Goal: Task Accomplishment & Management: Use online tool/utility

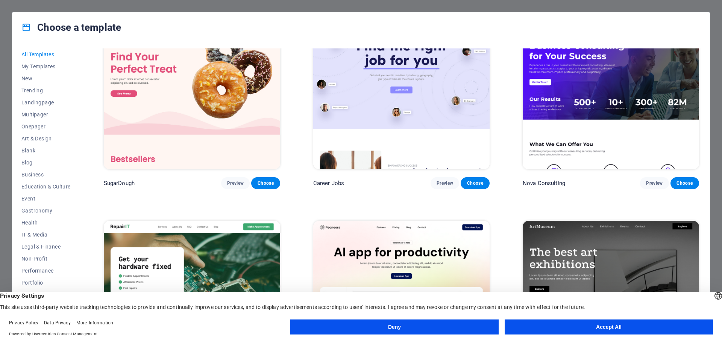
scroll to position [122, 0]
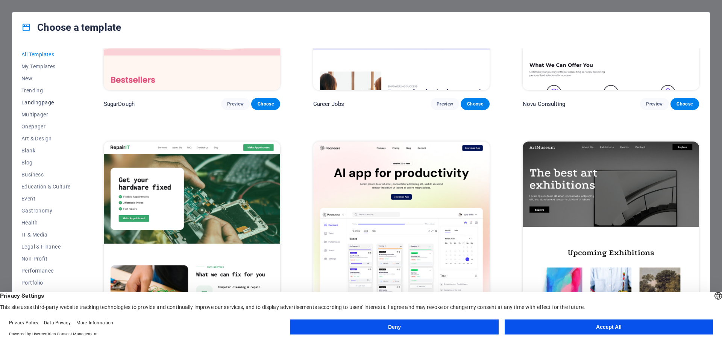
click at [36, 102] on span "Landingpage" at bounding box center [45, 103] width 49 height 6
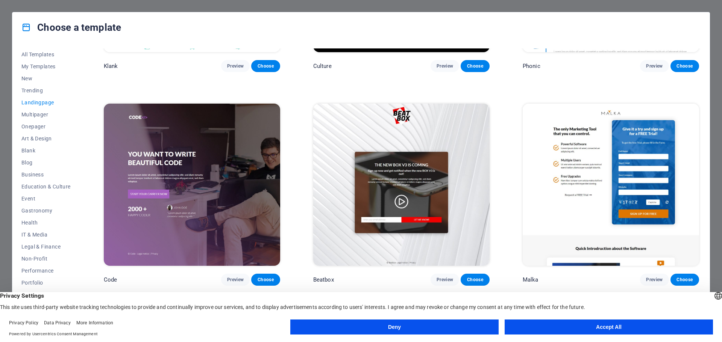
scroll to position [0, 0]
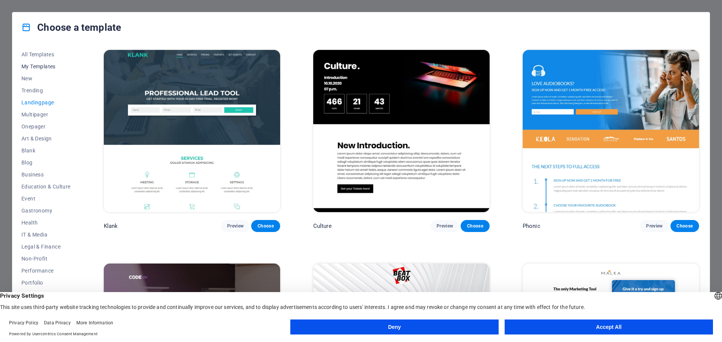
click at [40, 67] on span "My Templates" at bounding box center [45, 67] width 49 height 6
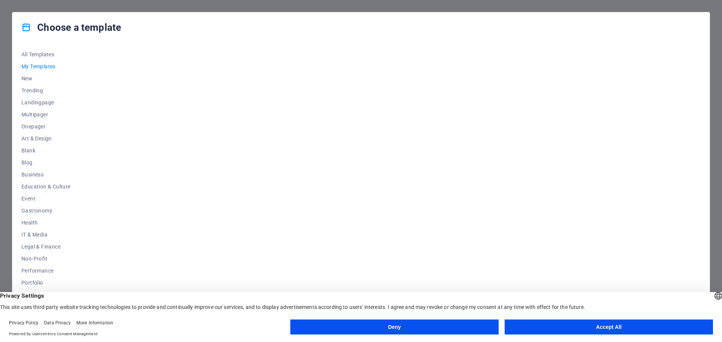
click at [368, 332] on button "Deny" at bounding box center [394, 327] width 208 height 15
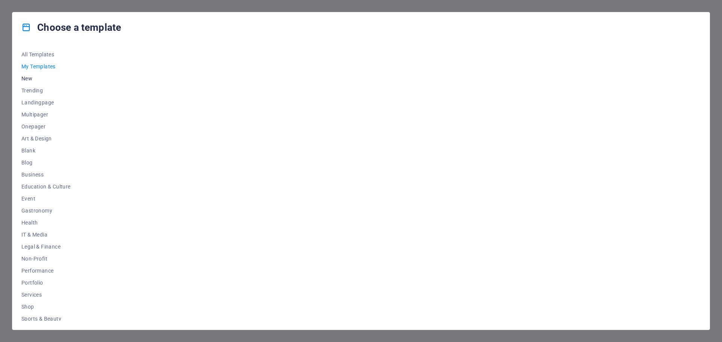
click at [23, 76] on span "New" at bounding box center [45, 79] width 49 height 6
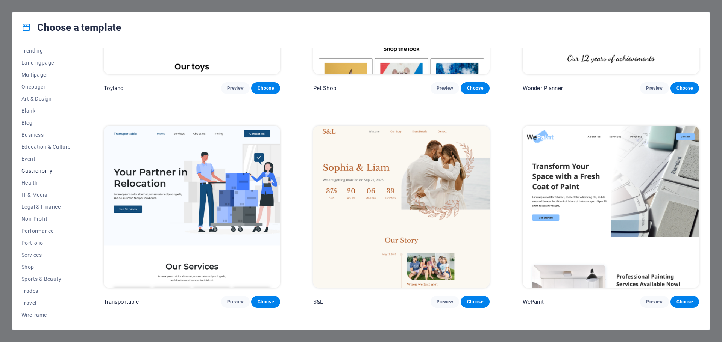
scroll to position [40, 0]
click at [34, 255] on span "Services" at bounding box center [45, 255] width 49 height 6
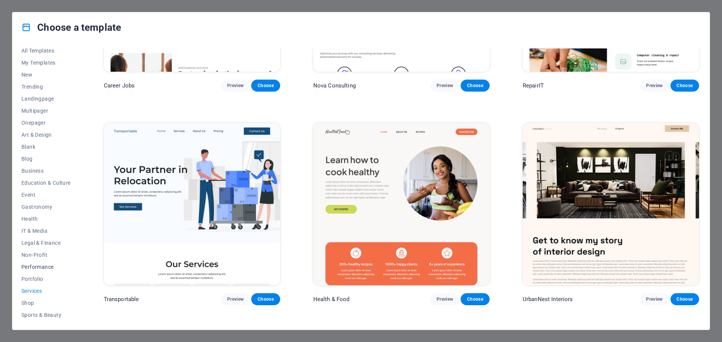
scroll to position [0, 0]
click at [30, 149] on span "Blank" at bounding box center [45, 151] width 49 height 6
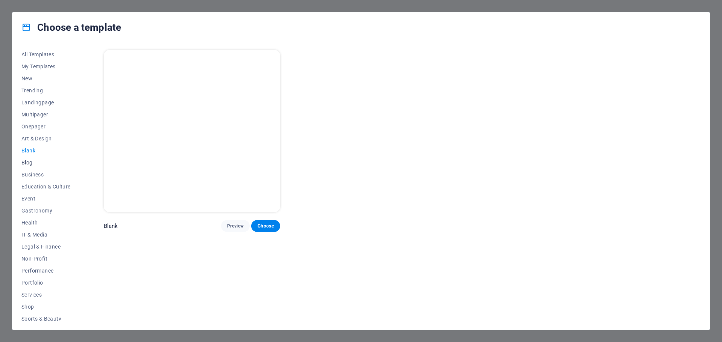
click at [26, 161] on span "Blog" at bounding box center [45, 163] width 49 height 6
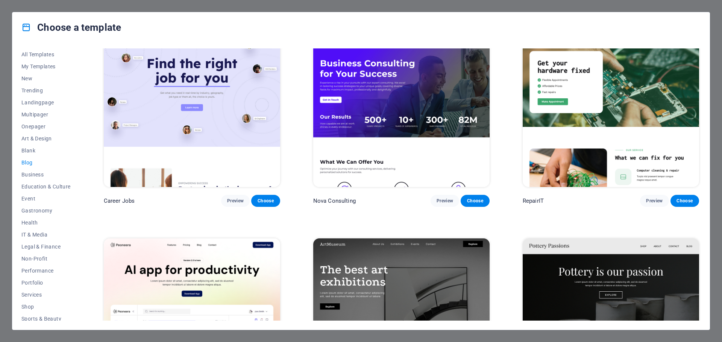
scroll to position [75, 0]
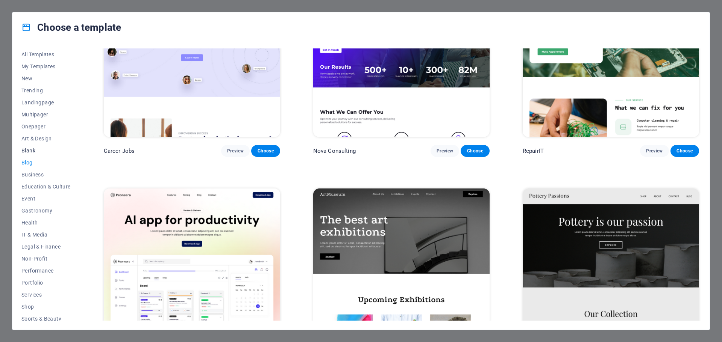
click at [33, 152] on span "Blank" at bounding box center [45, 151] width 49 height 6
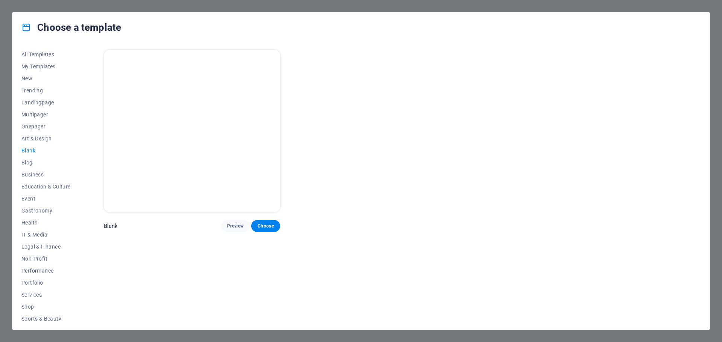
click at [212, 105] on img at bounding box center [192, 131] width 176 height 162
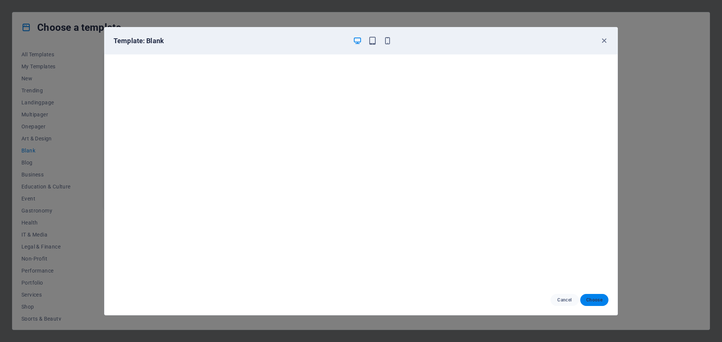
click at [597, 304] on button "Choose" at bounding box center [594, 300] width 28 height 12
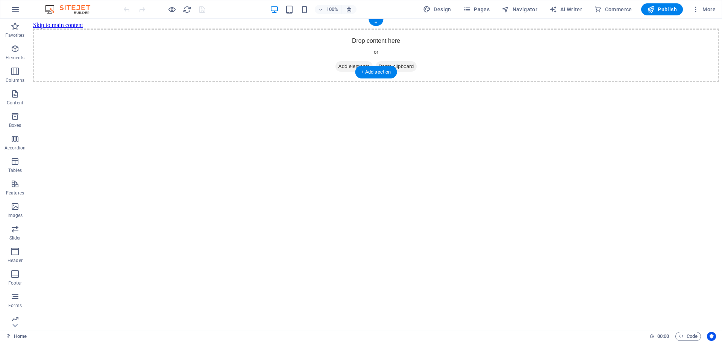
click at [353, 61] on span "Add elements" at bounding box center [353, 66] width 37 height 11
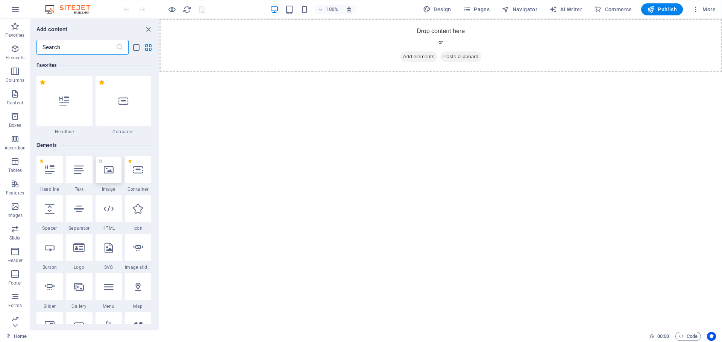
click at [113, 174] on icon at bounding box center [109, 170] width 10 height 10
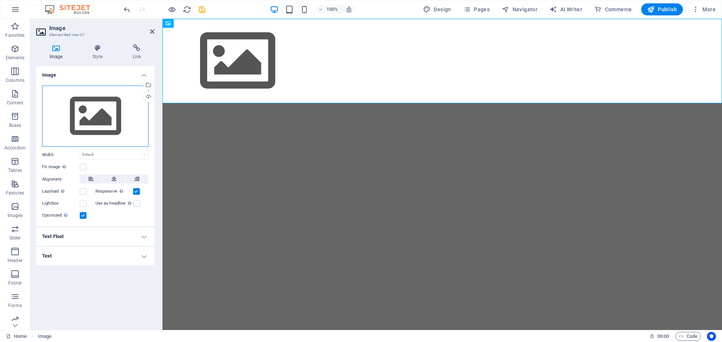
click at [95, 118] on div "Drag files here, click to choose files or select files from Files or our free s…" at bounding box center [95, 117] width 106 height 62
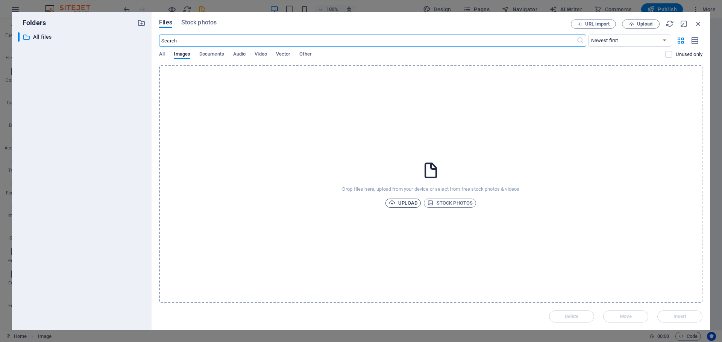
click at [401, 205] on span "Upload" at bounding box center [403, 203] width 29 height 9
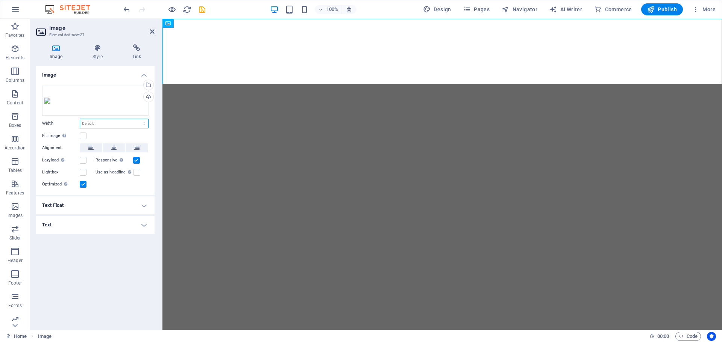
click at [139, 121] on select "Default auto px rem % em vh vw" at bounding box center [114, 123] width 68 height 9
click at [342, 28] on html "Skip to main content" at bounding box center [441, 23] width 559 height 9
click at [114, 98] on div "Drag files here, click to choose files or select files from Files or our free s…" at bounding box center [95, 101] width 106 height 30
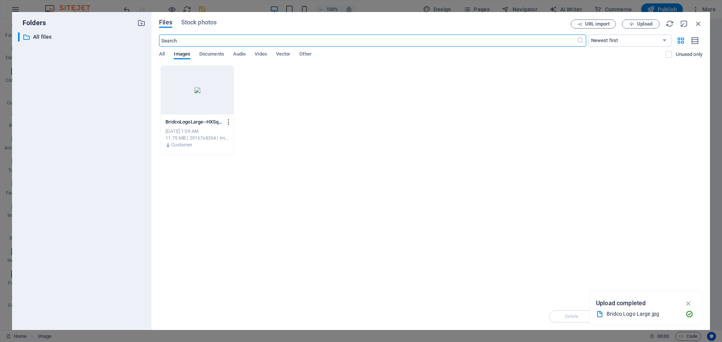
click at [230, 123] on icon "button" at bounding box center [228, 122] width 7 height 7
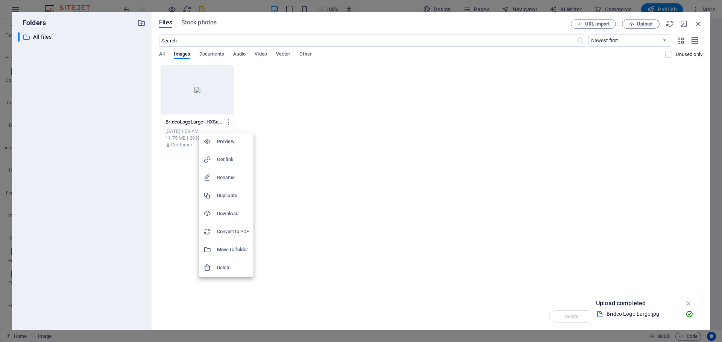
click at [230, 270] on h6 "Delete" at bounding box center [233, 268] width 32 height 9
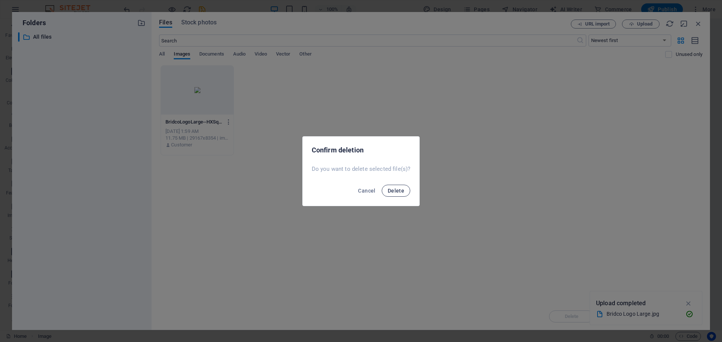
click at [398, 194] on button "Delete" at bounding box center [396, 191] width 29 height 12
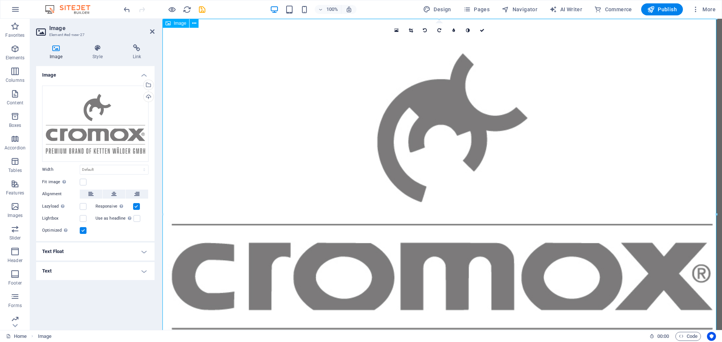
click at [420, 154] on figure at bounding box center [441, 216] width 559 height 395
click at [111, 165] on select "Default auto px rem % em vh vw" at bounding box center [114, 169] width 68 height 9
click at [82, 308] on div "Image Drag files here, click to choose files or select files from Files or our …" at bounding box center [95, 195] width 118 height 258
click at [85, 181] on label at bounding box center [83, 182] width 7 height 7
click at [0, 0] on input "Fit image Automatically fit image to a fixed width and height" at bounding box center [0, 0] width 0 height 0
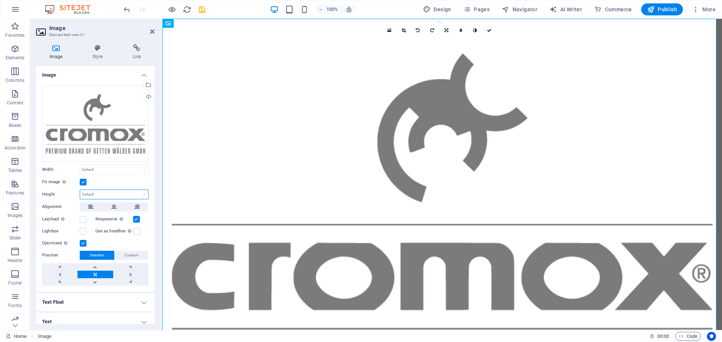
click at [113, 193] on select "Default auto px" at bounding box center [114, 194] width 68 height 9
click at [114, 193] on select "Default auto px" at bounding box center [114, 194] width 68 height 9
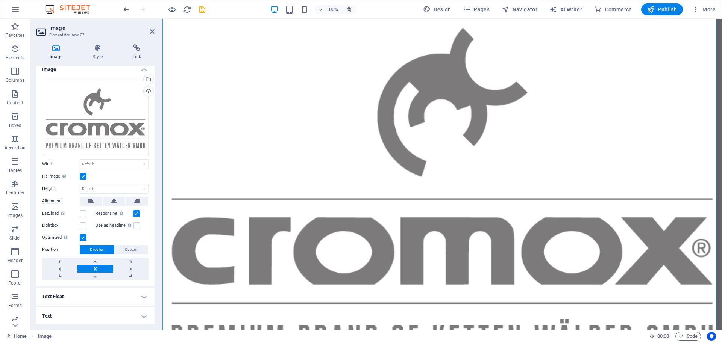
scroll to position [80, 0]
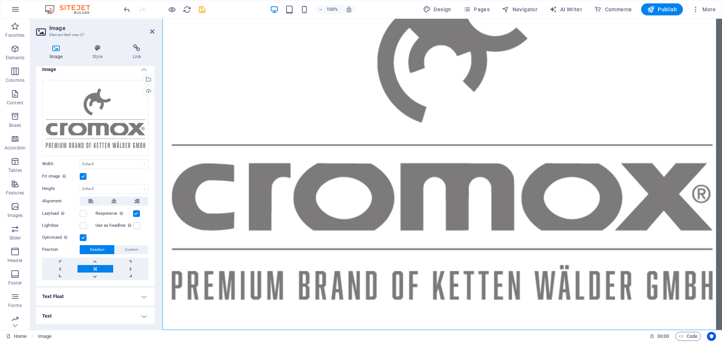
click at [363, 335] on div "Home Image" at bounding box center [324, 336] width 637 height 9
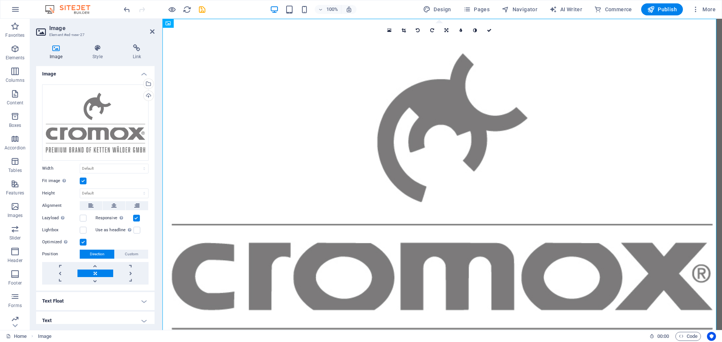
scroll to position [0, 0]
click at [10, 53] on span "Elements" at bounding box center [15, 53] width 30 height 18
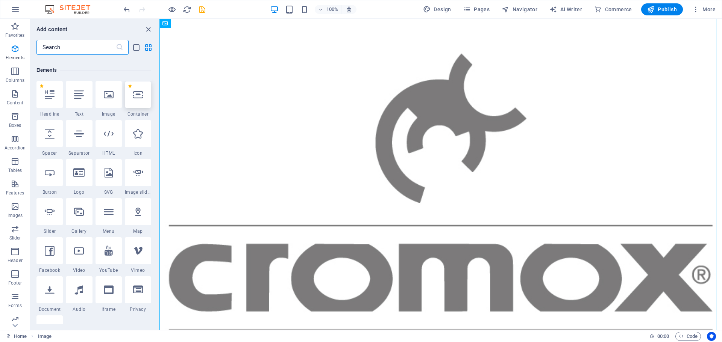
scroll to position [80, 0]
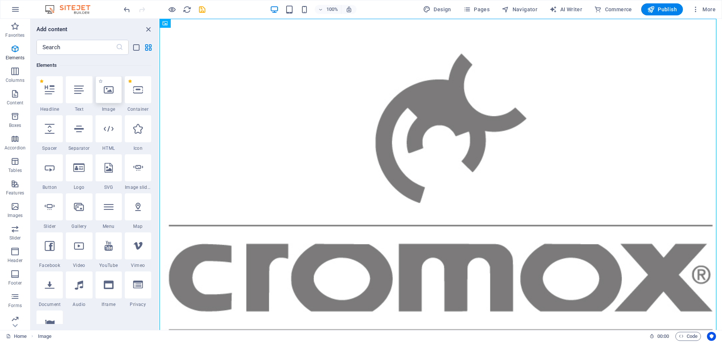
click at [108, 95] on div at bounding box center [108, 89] width 26 height 27
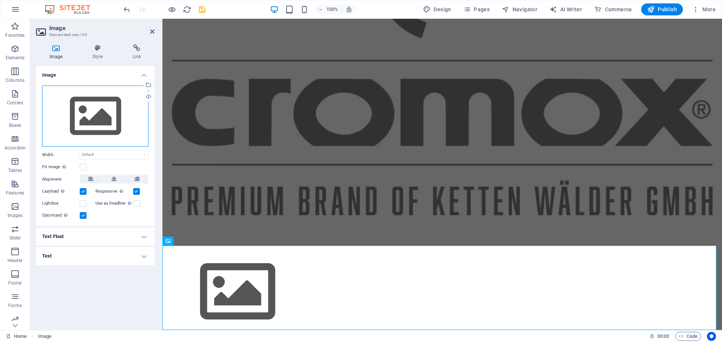
click at [107, 128] on div "Drag files here, click to choose files or select files from Files or our free s…" at bounding box center [95, 117] width 106 height 62
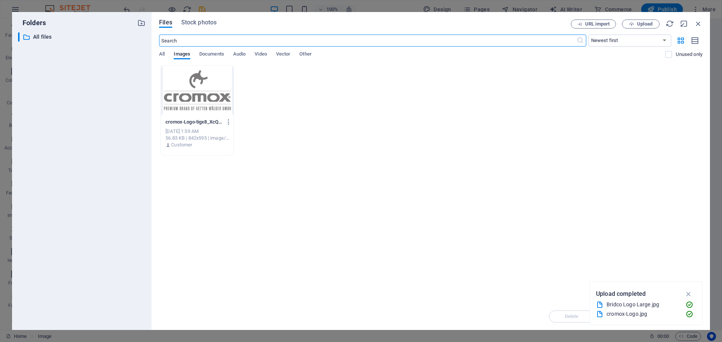
scroll to position [34, 0]
click at [689, 294] on icon "button" at bounding box center [688, 294] width 9 height 8
drag, startPoint x: 476, startPoint y: 150, endPoint x: 411, endPoint y: 113, distance: 75.3
click at [411, 113] on div "cromox-Logo-tigx8_XcQ9QGMEoj7dGAWQ.jpg cromox-Logo-tigx8_XcQ9QGMEoj7dGAWQ.jpg […" at bounding box center [430, 110] width 543 height 90
click at [636, 25] on span "Upload" at bounding box center [640, 24] width 31 height 5
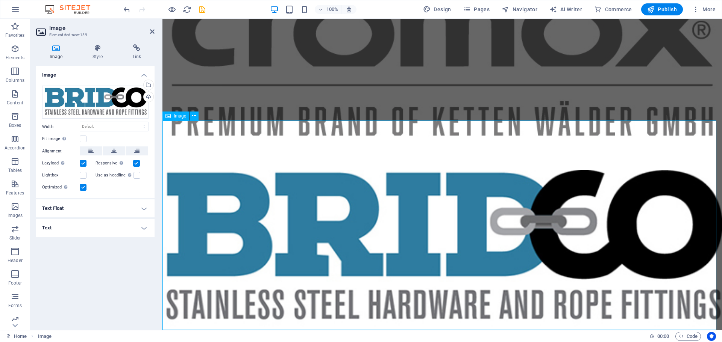
scroll to position [238, 0]
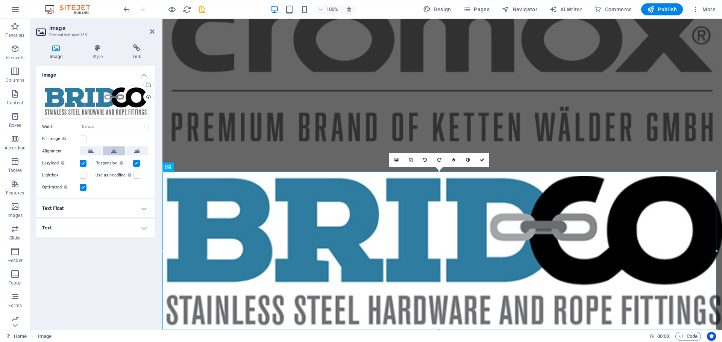
click at [112, 152] on icon at bounding box center [113, 151] width 5 height 9
click at [95, 127] on select "Default auto px rem % em vh vw" at bounding box center [114, 126] width 68 height 9
click at [80, 122] on select "Default auto px rem % em vh vw" at bounding box center [114, 126] width 68 height 9
click at [119, 123] on select "Default auto px rem % em vh vw" at bounding box center [114, 126] width 68 height 9
select select "px"
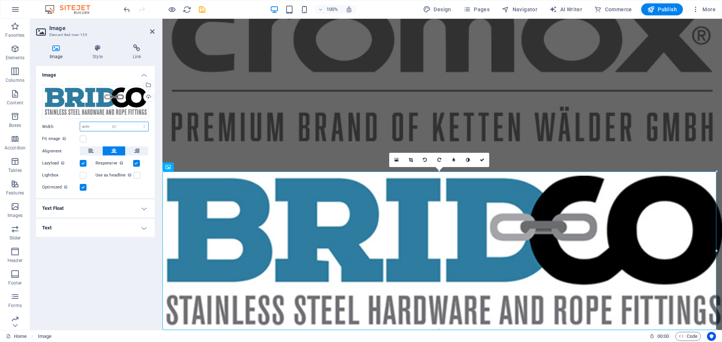
click at [138, 122] on select "Default auto px rem % em vh vw" at bounding box center [114, 126] width 68 height 9
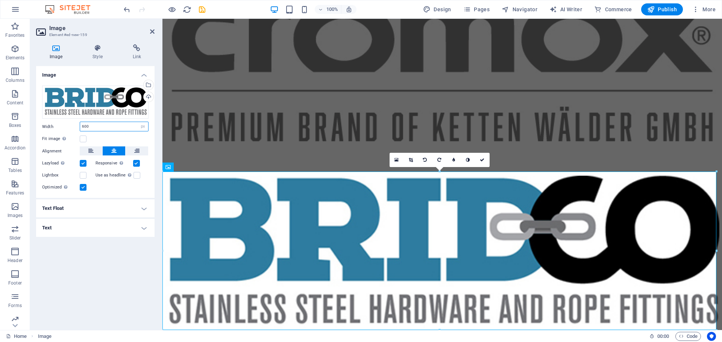
type input "600"
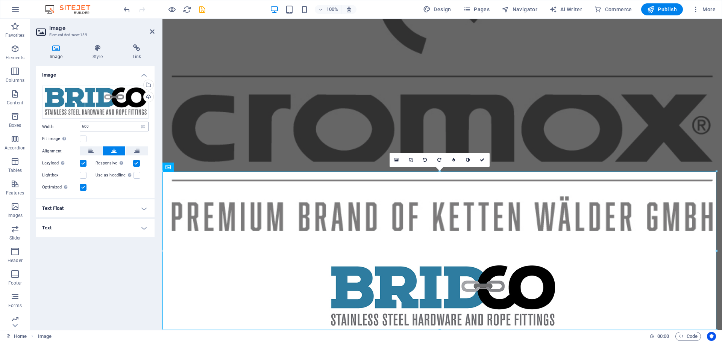
scroll to position [144, 0]
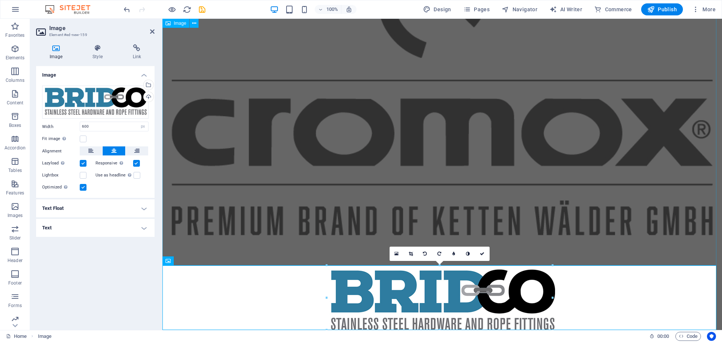
click at [351, 134] on figure at bounding box center [441, 71] width 559 height 395
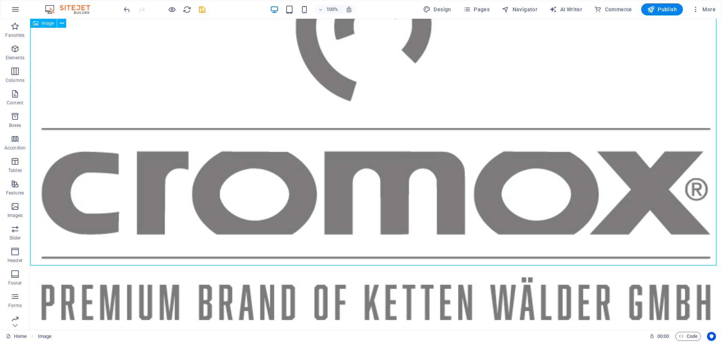
scroll to position [238, 0]
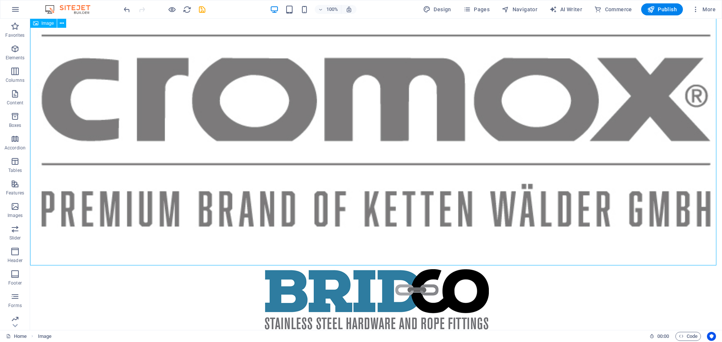
click at [194, 109] on figure at bounding box center [376, 25] width 692 height 489
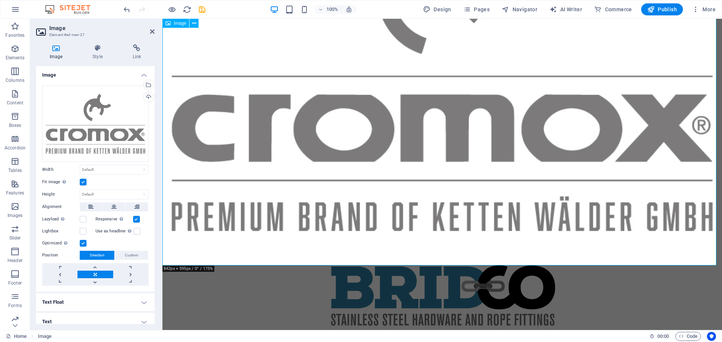
scroll to position [144, 0]
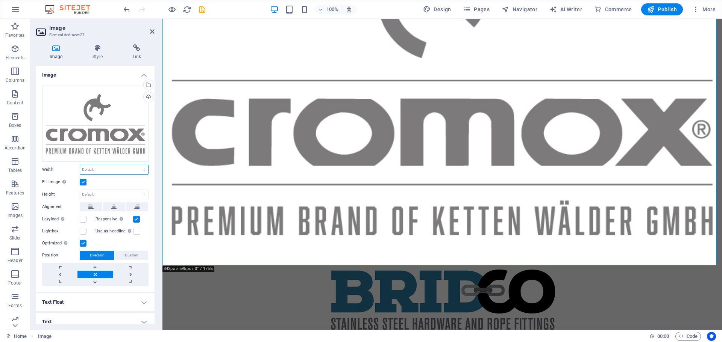
click at [109, 167] on select "Default auto px rem % em vh vw" at bounding box center [114, 169] width 68 height 9
select select "px"
click at [136, 165] on select "Default auto px rem % em vh vw" at bounding box center [114, 169] width 68 height 9
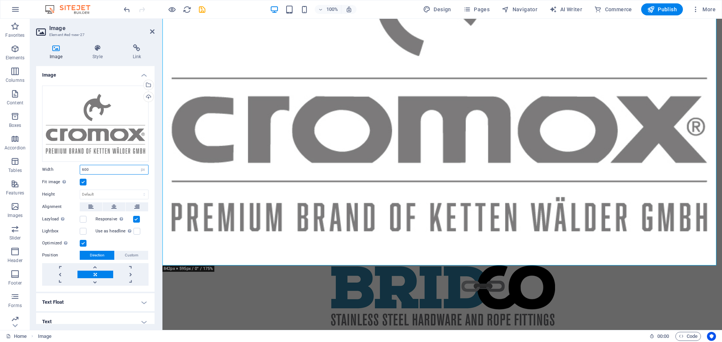
type input "600"
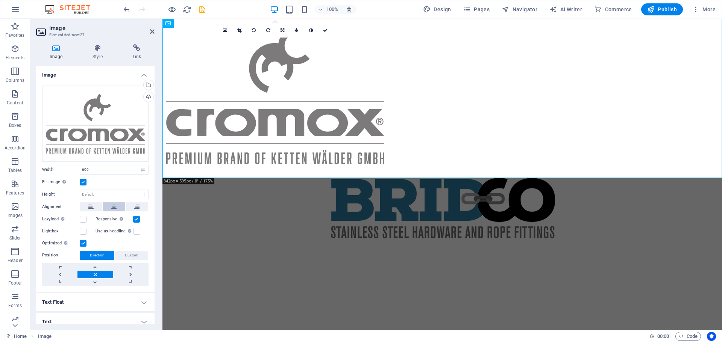
click at [111, 207] on icon at bounding box center [113, 207] width 5 height 9
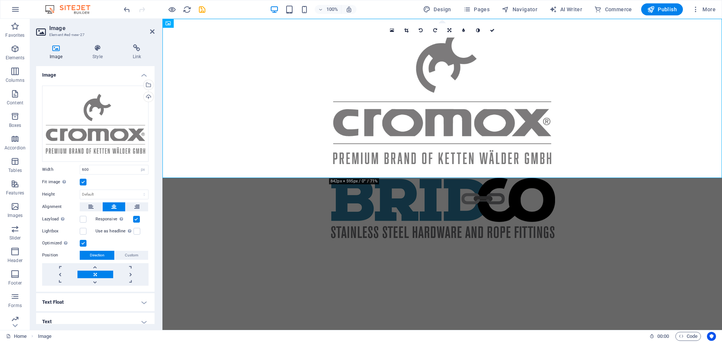
click at [451, 243] on html "Skip to main content" at bounding box center [441, 131] width 559 height 224
click at [452, 243] on html "Skip to main content" at bounding box center [441, 131] width 559 height 224
click at [256, 127] on figure at bounding box center [441, 98] width 559 height 159
click at [235, 243] on html "Skip to main content" at bounding box center [441, 131] width 559 height 224
click at [14, 52] on icon "button" at bounding box center [15, 48] width 9 height 9
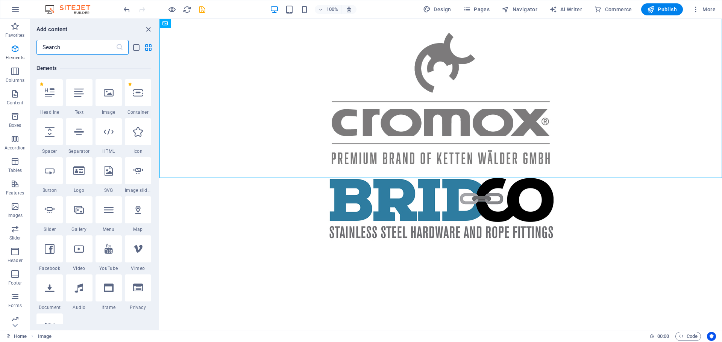
scroll to position [80, 0]
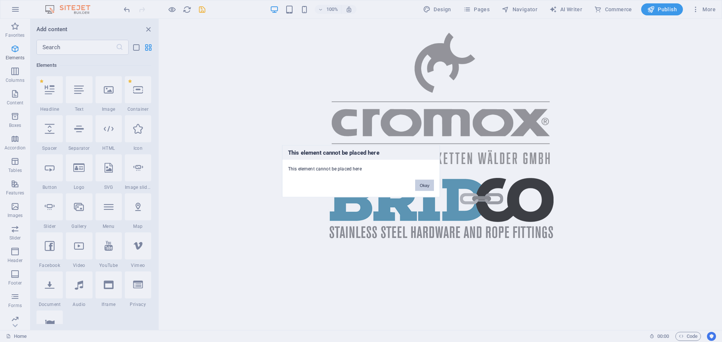
click at [428, 180] on button "Okay" at bounding box center [424, 185] width 19 height 11
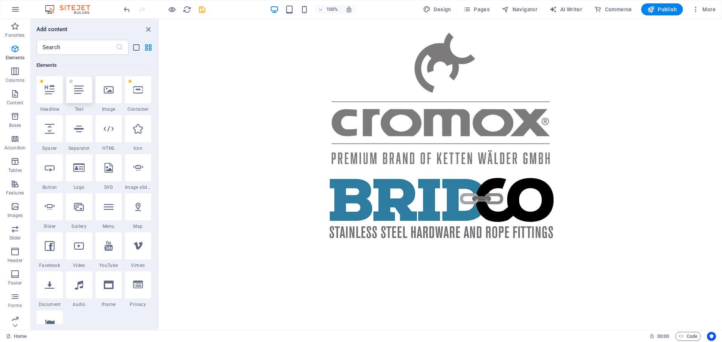
click at [75, 91] on icon at bounding box center [79, 90] width 10 height 10
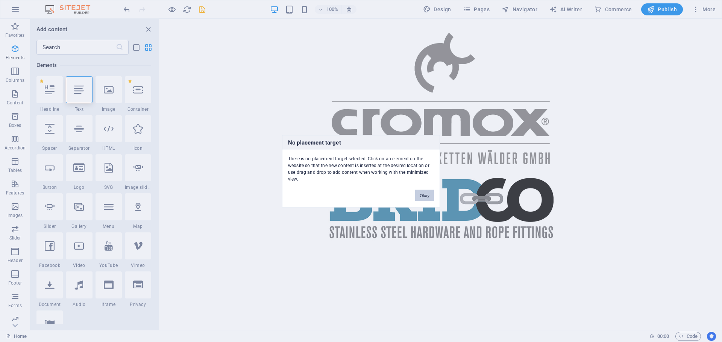
drag, startPoint x: 427, startPoint y: 194, endPoint x: 10, endPoint y: 107, distance: 426.4
click at [427, 194] on button "Okay" at bounding box center [424, 195] width 19 height 11
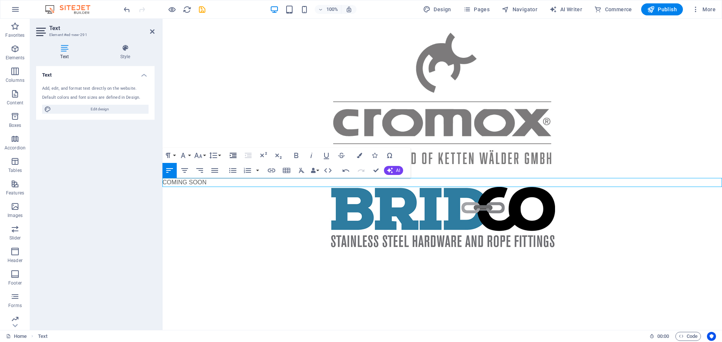
click at [235, 157] on icon "button" at bounding box center [233, 155] width 9 height 9
click at [188, 174] on icon "button" at bounding box center [184, 170] width 9 height 9
click at [191, 156] on button "Font Family" at bounding box center [184, 155] width 14 height 15
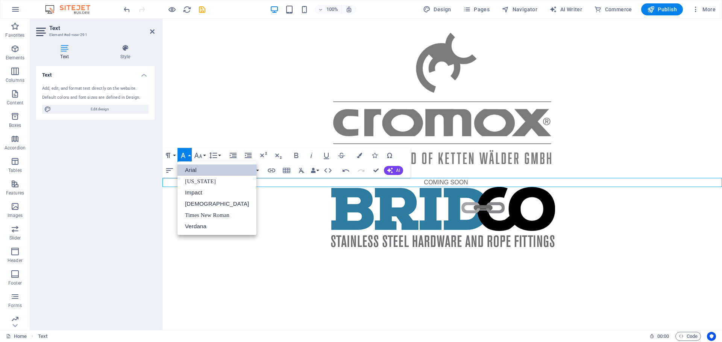
scroll to position [0, 0]
click at [190, 156] on button "Font Family" at bounding box center [184, 155] width 14 height 15
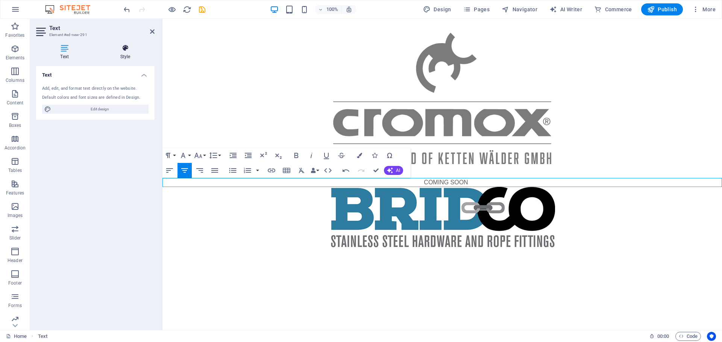
click at [127, 52] on icon at bounding box center [125, 48] width 59 height 8
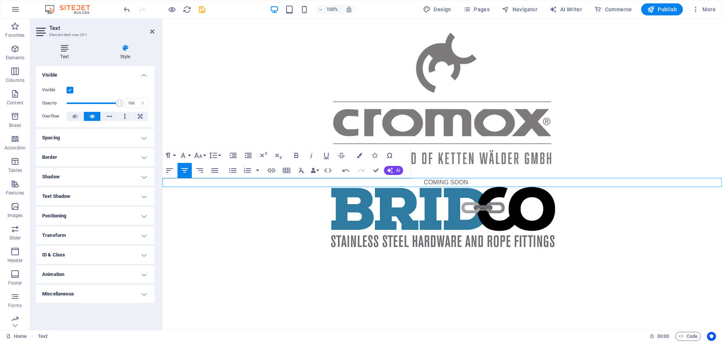
click at [64, 50] on icon at bounding box center [64, 48] width 57 height 8
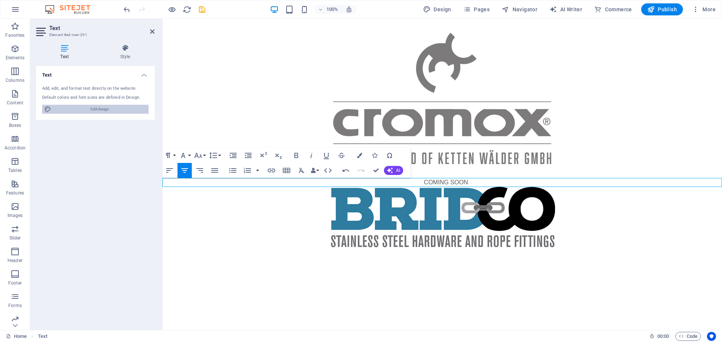
drag, startPoint x: 95, startPoint y: 111, endPoint x: 98, endPoint y: 177, distance: 65.9
click at [95, 111] on span "Edit design" at bounding box center [99, 109] width 93 height 9
select select "px"
select select "400"
select select "px"
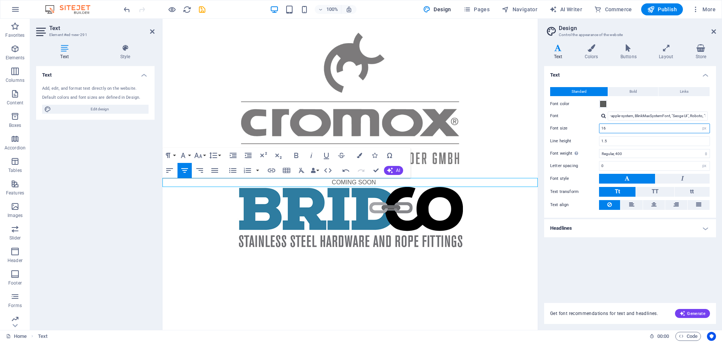
drag, startPoint x: 679, startPoint y: 127, endPoint x: 577, endPoint y: 121, distance: 102.1
click at [577, 121] on div "Standard Bold Links Font color Font -apple-system, BlinkMaxSystemFont, "Seoge U…" at bounding box center [629, 149] width 175 height 138
type input "50"
click at [614, 266] on div "Text Standard Bold Links Font color Font -apple-system, BlinkMaxSystemFont, "Se…" at bounding box center [630, 180] width 172 height 228
click at [623, 138] on input "1.5" at bounding box center [654, 141] width 110 height 9
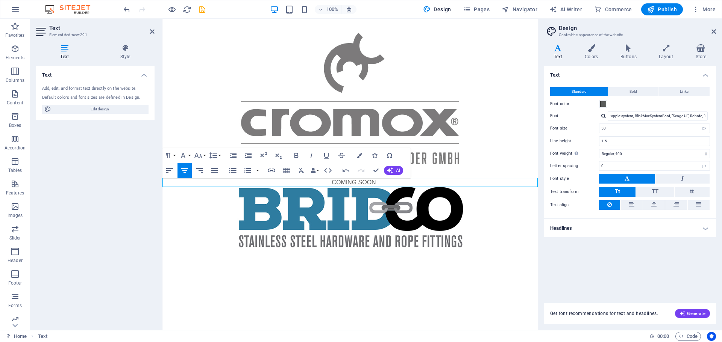
click at [361, 183] on p "COMING SOON" at bounding box center [354, 182] width 368 height 9
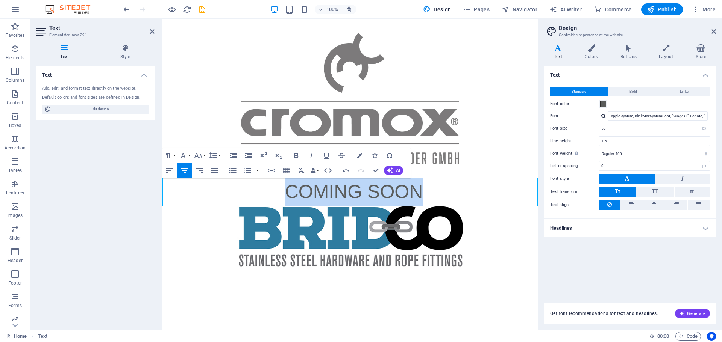
drag, startPoint x: 425, startPoint y: 191, endPoint x: 287, endPoint y: 191, distance: 138.3
click at [287, 191] on p "COMING SOON" at bounding box center [354, 192] width 368 height 28
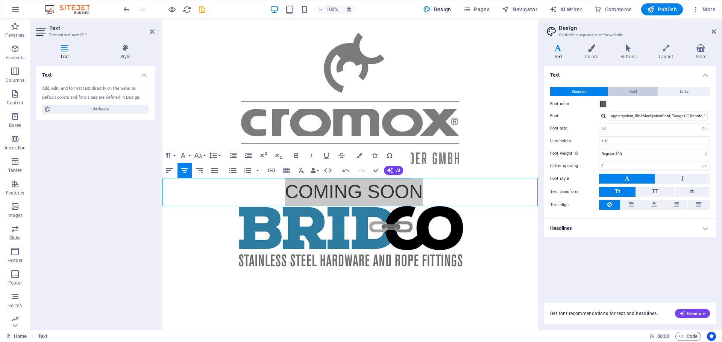
click at [638, 92] on button "Bold" at bounding box center [633, 91] width 50 height 9
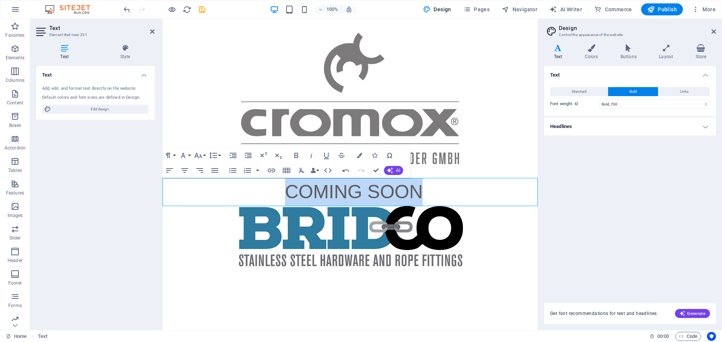
click at [450, 198] on p "COMING SOON" at bounding box center [354, 192] width 368 height 28
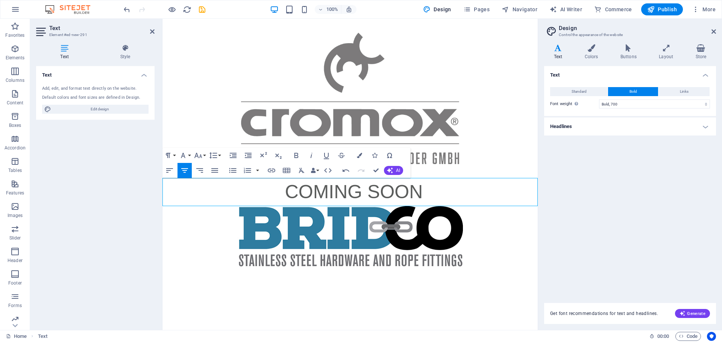
click at [113, 226] on div "Text Add, edit, and format text directly on the website. Default colors and fon…" at bounding box center [95, 195] width 118 height 258
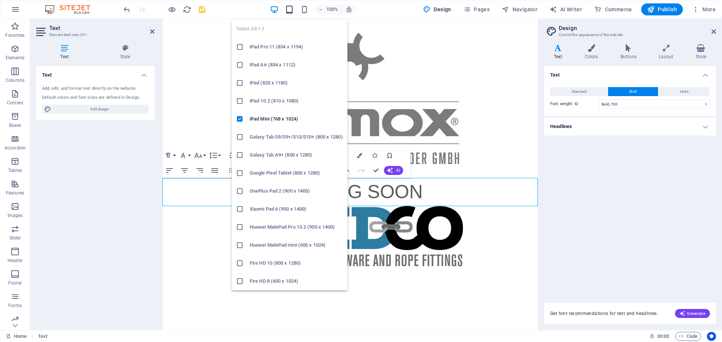
click at [292, 10] on icon "button" at bounding box center [289, 9] width 9 height 9
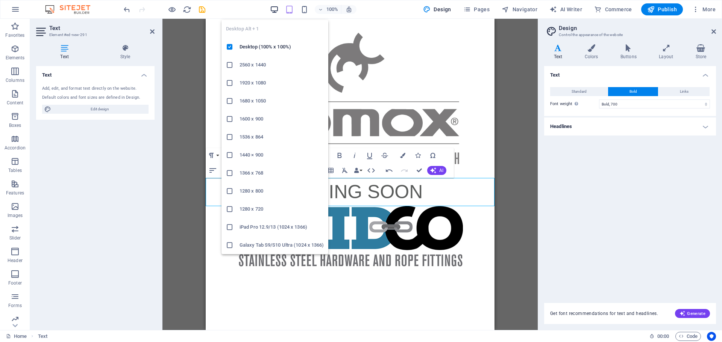
click at [273, 13] on icon "button" at bounding box center [274, 9] width 9 height 9
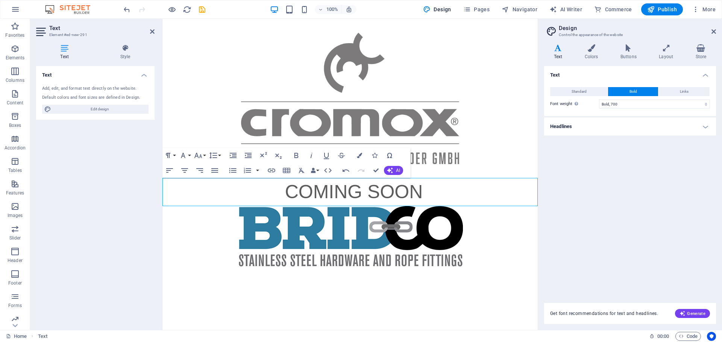
click at [395, 271] on html "Skip to main content COMING SOON" at bounding box center [349, 145] width 375 height 252
click at [17, 33] on p "Favorites" at bounding box center [14, 35] width 19 height 6
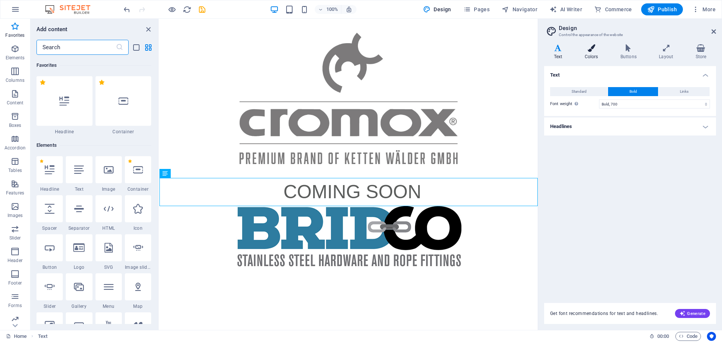
click at [596, 51] on icon at bounding box center [591, 48] width 33 height 8
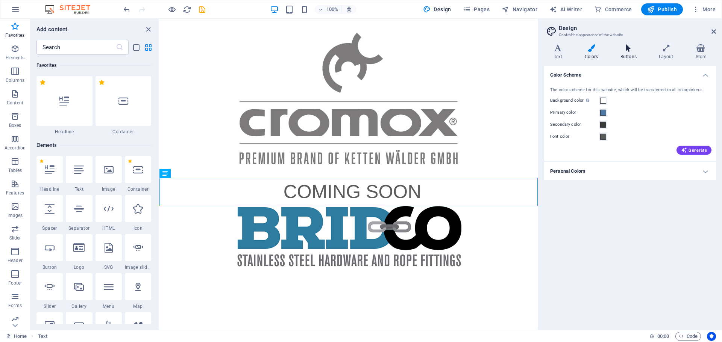
click at [631, 50] on icon at bounding box center [628, 48] width 35 height 8
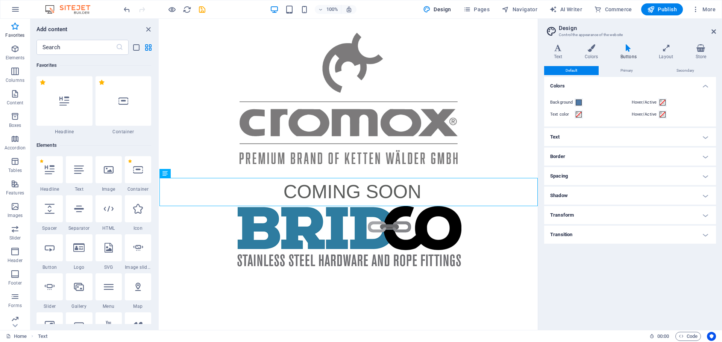
click at [608, 288] on div "Default Primary Secondary Colors Background Hover/Active Text color Hover/Activ…" at bounding box center [630, 195] width 172 height 258
click at [415, 192] on div "COMING SOON" at bounding box center [348, 192] width 378 height 28
click at [664, 15] on button "Publish" at bounding box center [662, 9] width 42 height 12
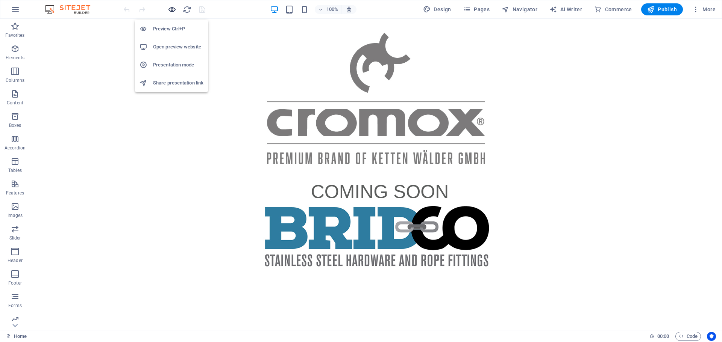
click at [168, 10] on icon "button" at bounding box center [172, 9] width 9 height 9
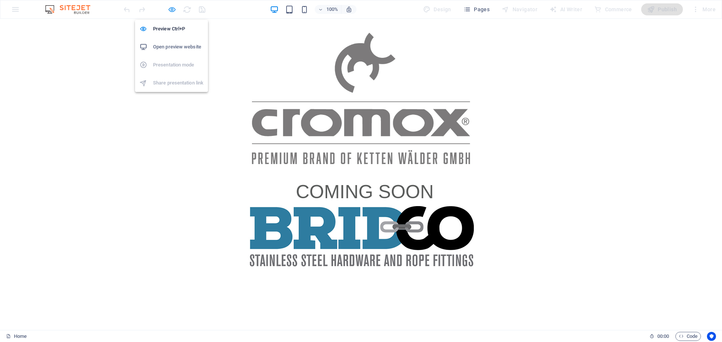
drag, startPoint x: 168, startPoint y: 10, endPoint x: 324, endPoint y: 18, distance: 155.9
click at [168, 10] on icon "button" at bounding box center [172, 9] width 9 height 9
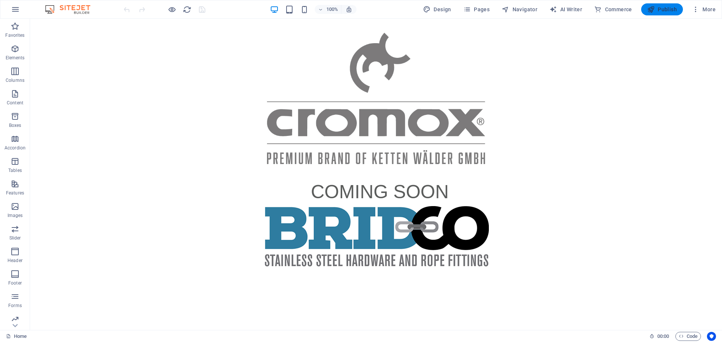
click at [662, 14] on button "Publish" at bounding box center [662, 9] width 42 height 12
